Goal: Information Seeking & Learning: Learn about a topic

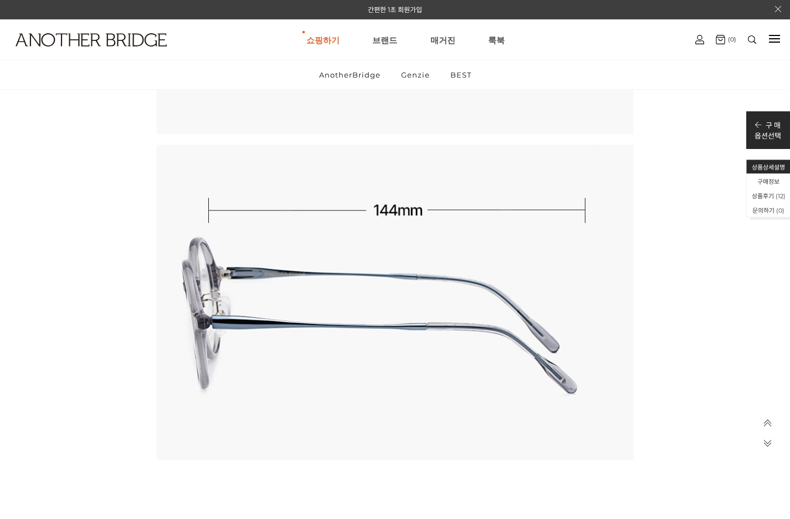
scroll to position [10255, 0]
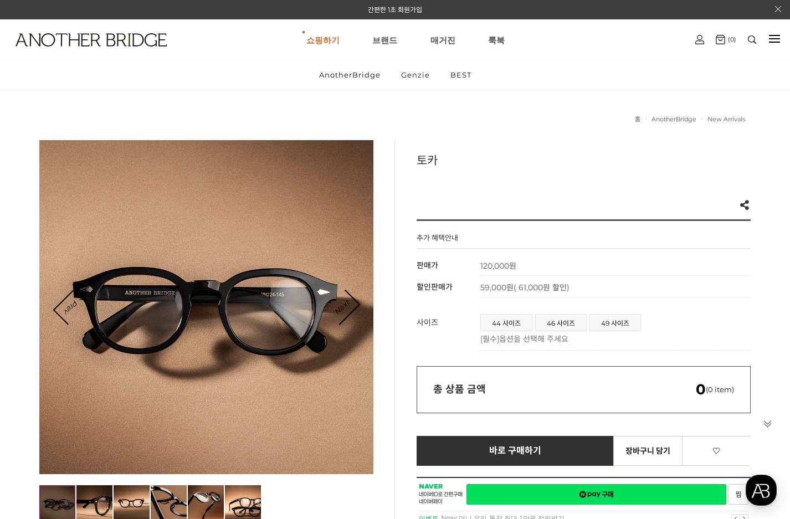
scroll to position [222, 0]
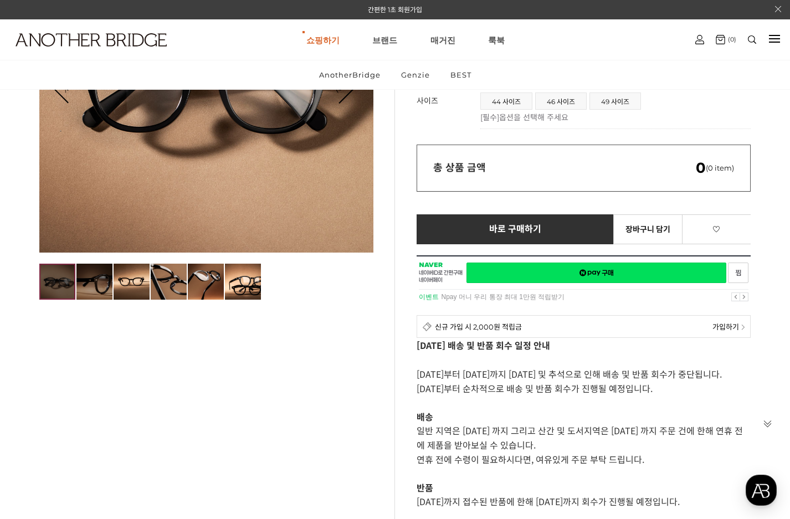
click at [98, 287] on img at bounding box center [94, 282] width 36 height 36
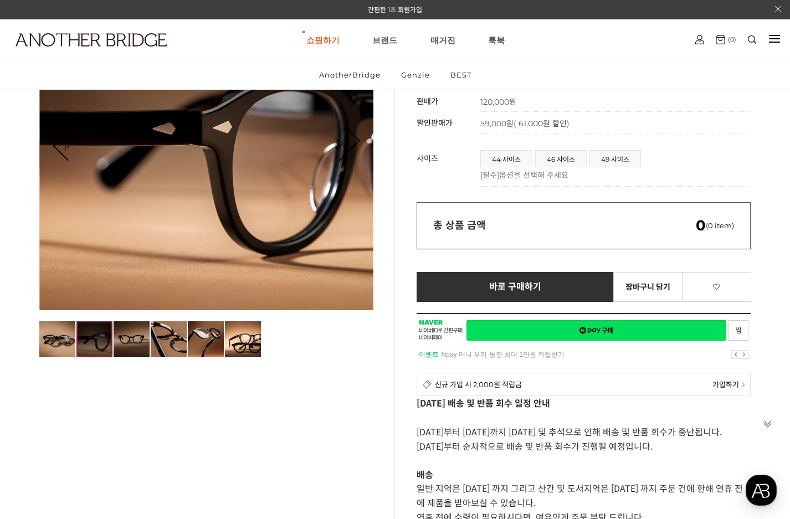
scroll to position [111, 0]
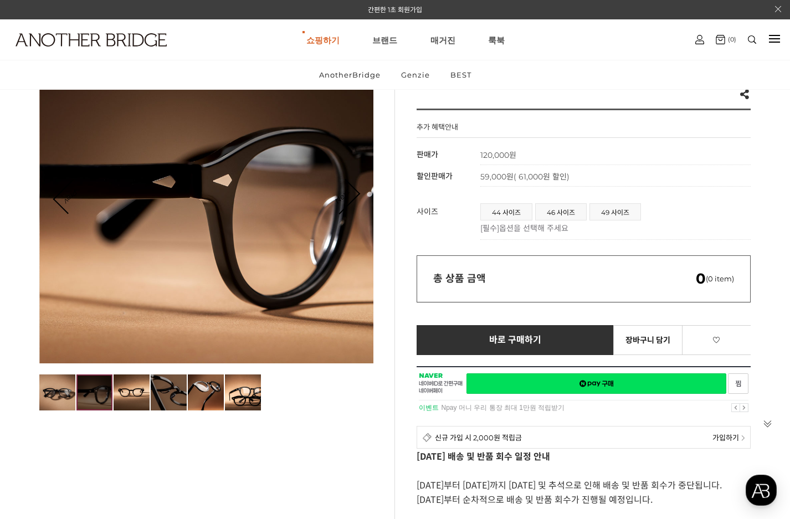
click at [170, 394] on img at bounding box center [169, 393] width 36 height 36
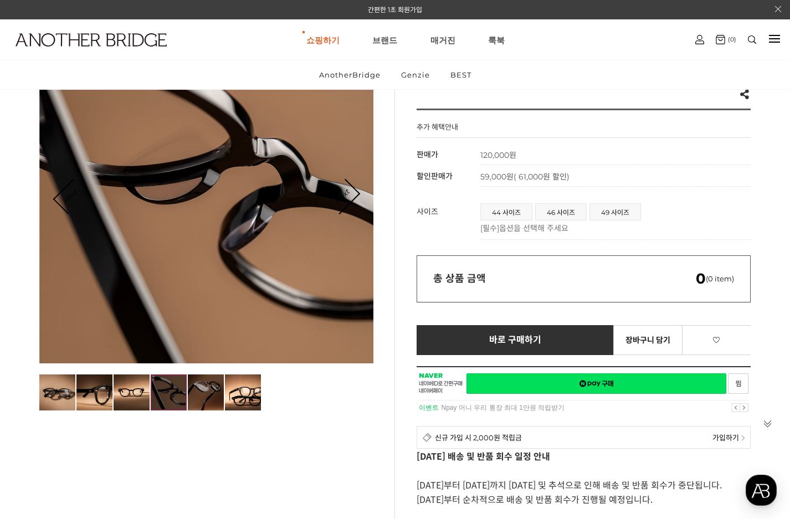
click at [202, 391] on img at bounding box center [206, 393] width 36 height 36
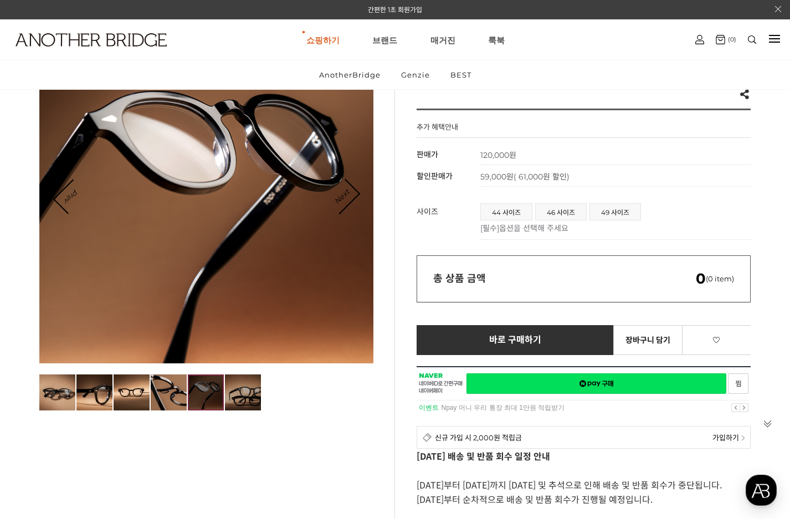
click at [235, 392] on img at bounding box center [243, 393] width 36 height 36
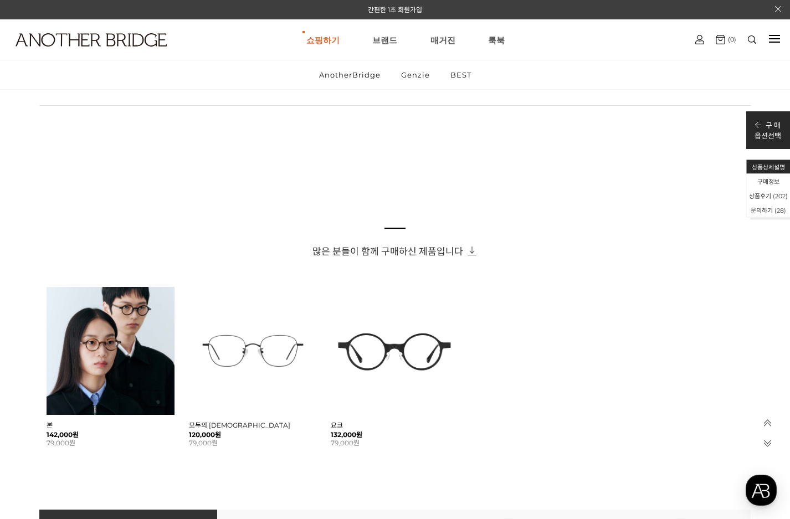
scroll to position [721, 0]
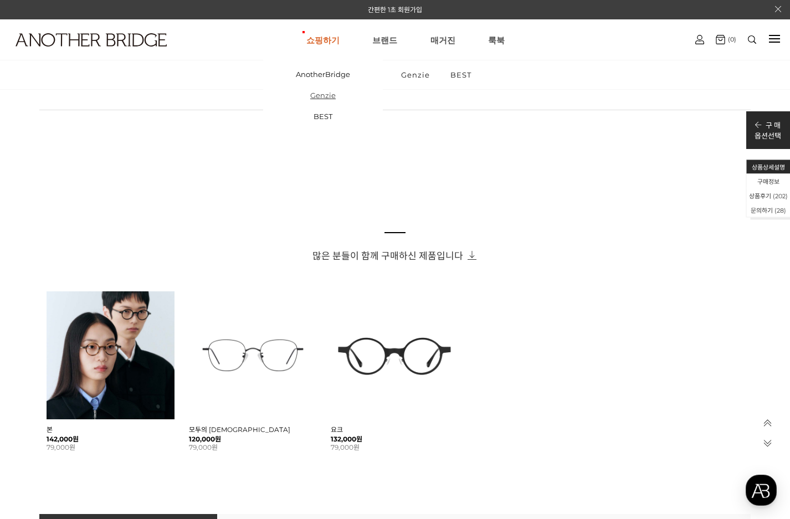
click at [328, 95] on link "Genzie" at bounding box center [323, 95] width 120 height 21
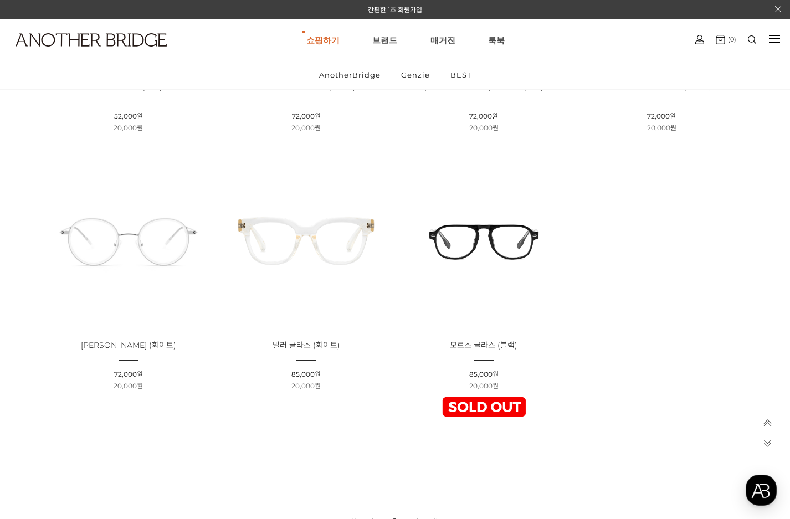
scroll to position [3271, 0]
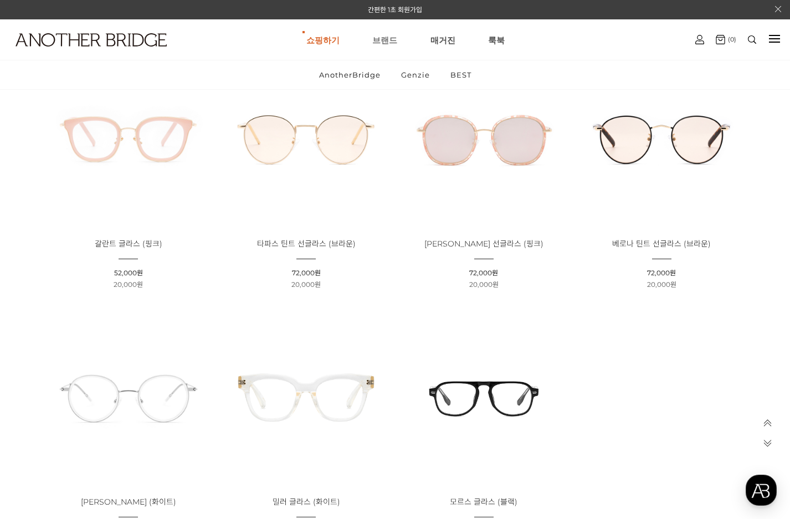
click at [384, 37] on link "브랜드" at bounding box center [385, 40] width 25 height 40
